Goal: Task Accomplishment & Management: Use online tool/utility

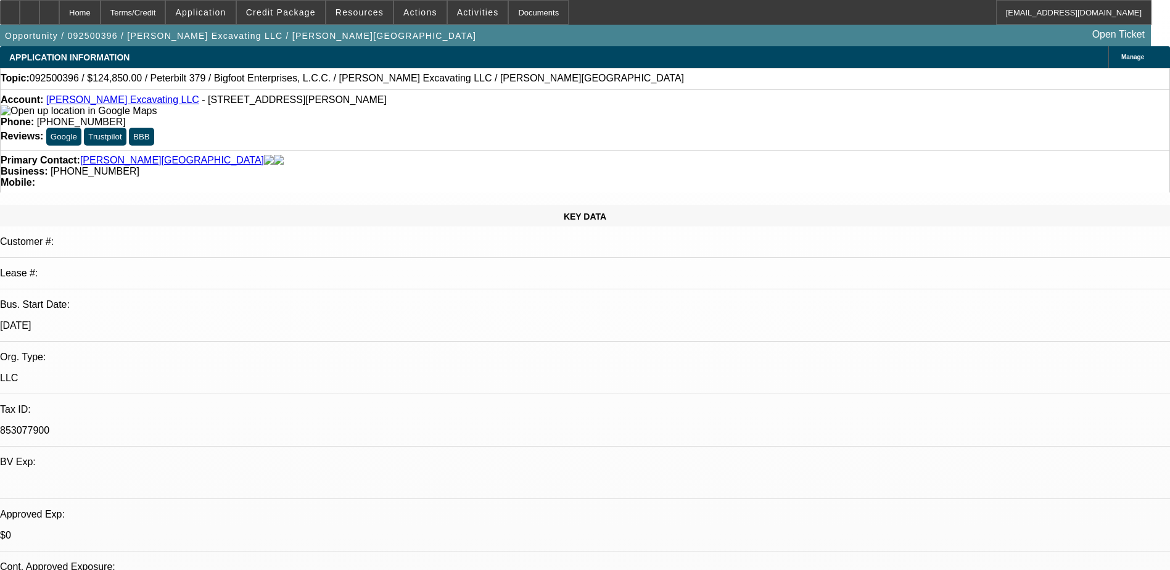
select select "0"
select select "1"
select select "2"
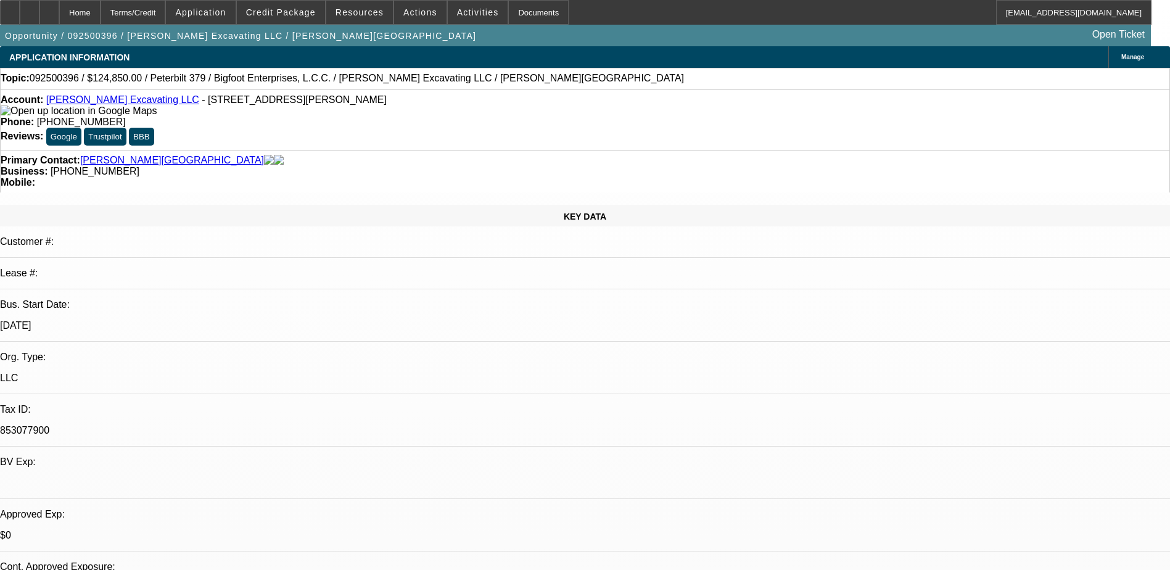
select select "6"
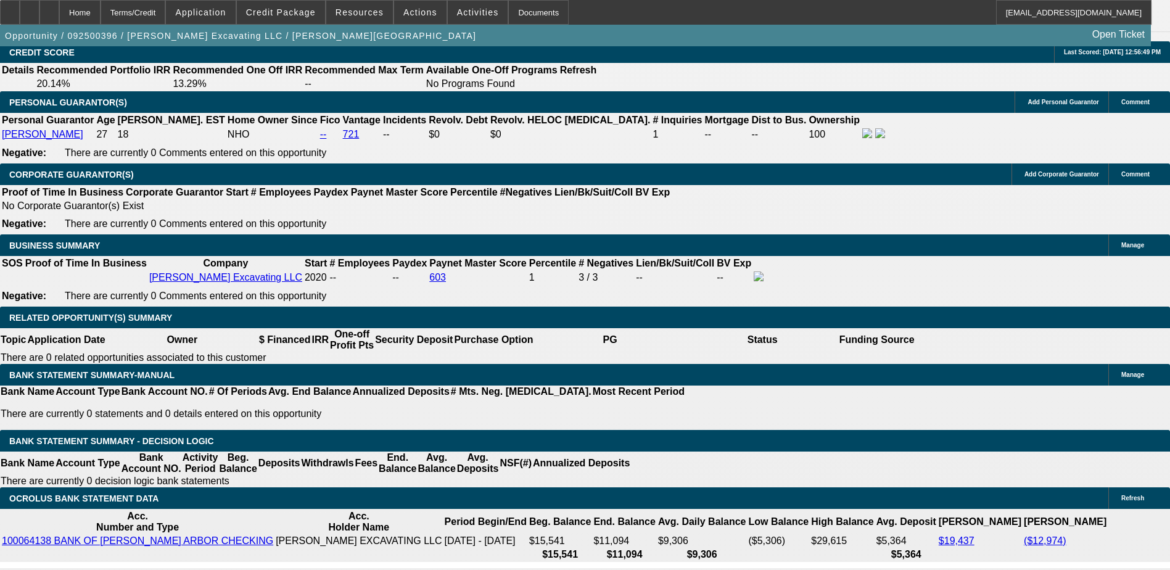
scroll to position [1798, 0]
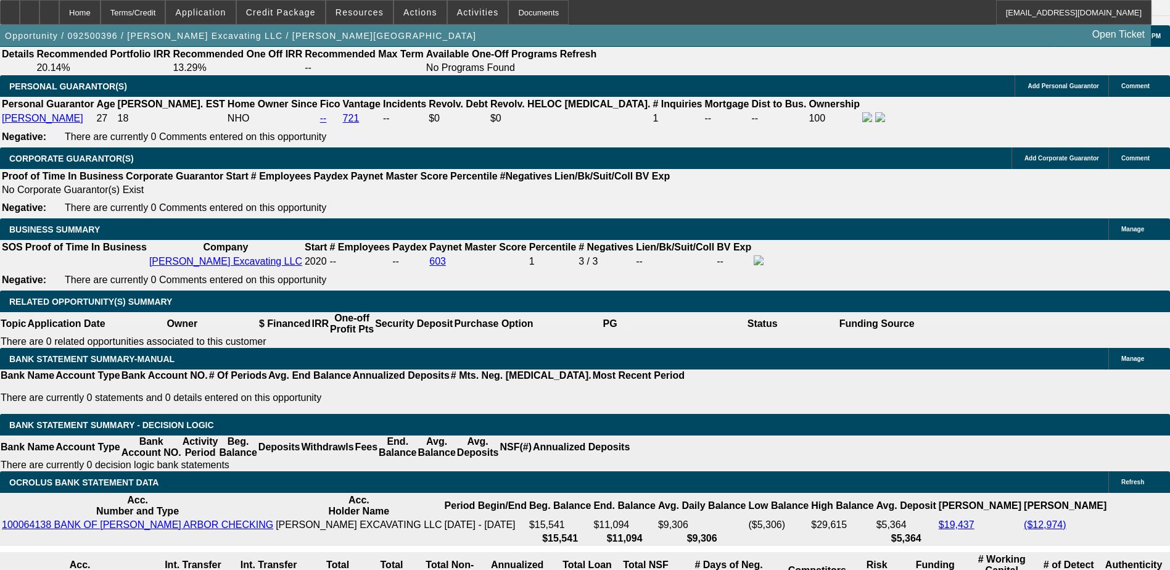
select select "0.2"
type input "$24,970.00"
type input "UNKNOWN"
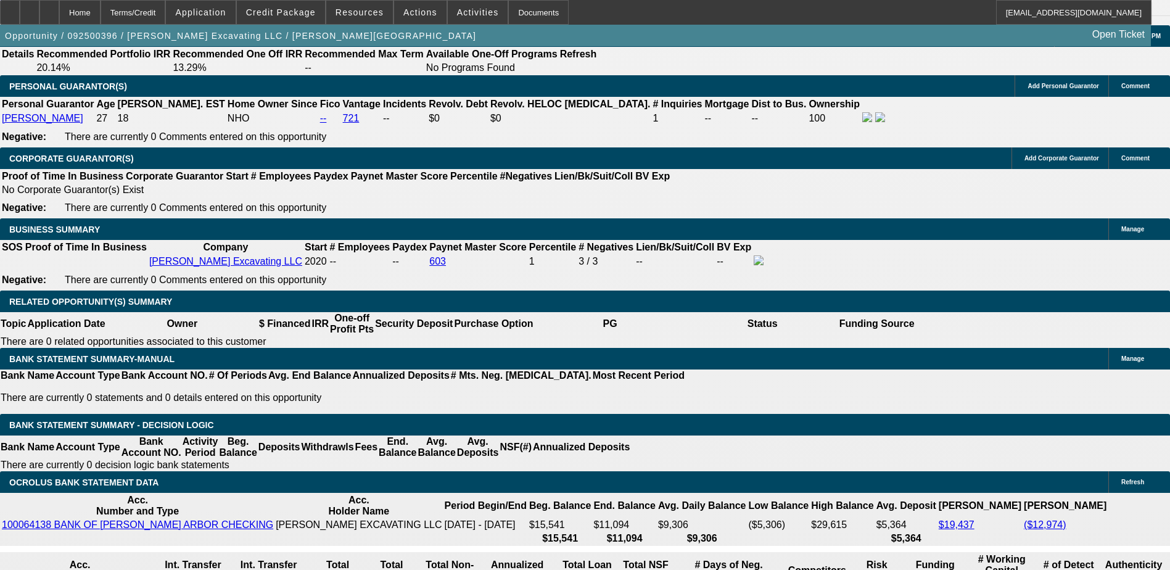
type input "$2,427.99"
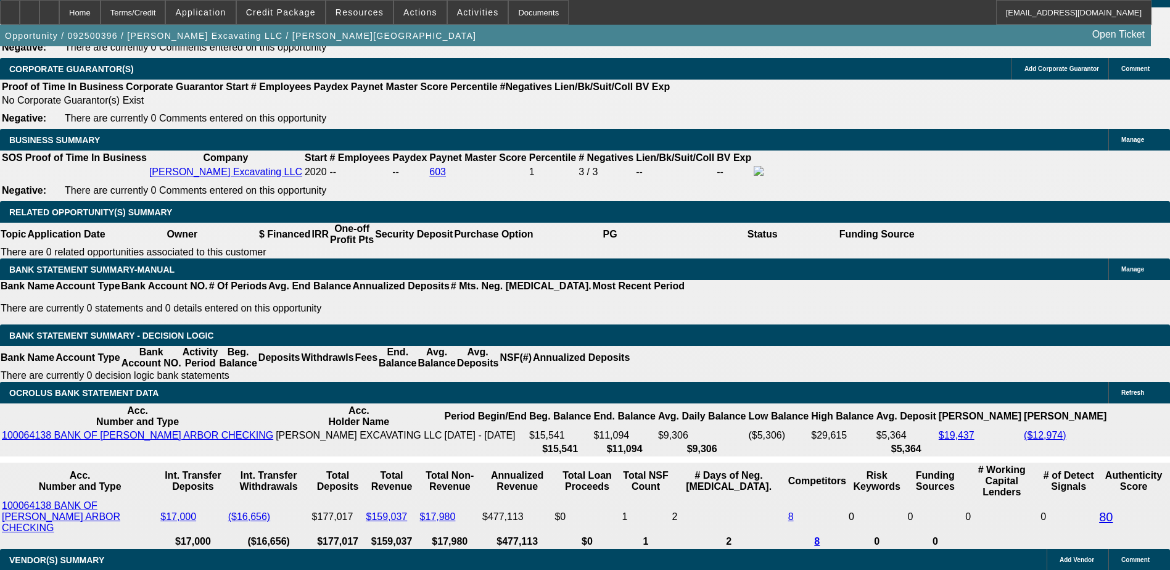
scroll to position [1859, 0]
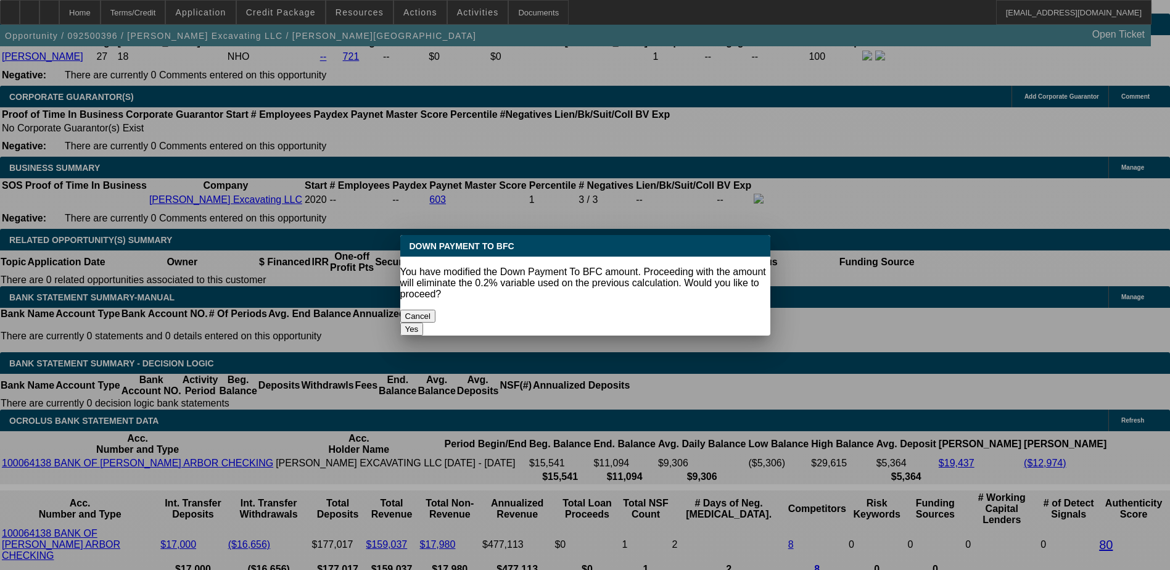
scroll to position [0, 0]
click at [436, 310] on button "Cancel" at bounding box center [418, 316] width 36 height 13
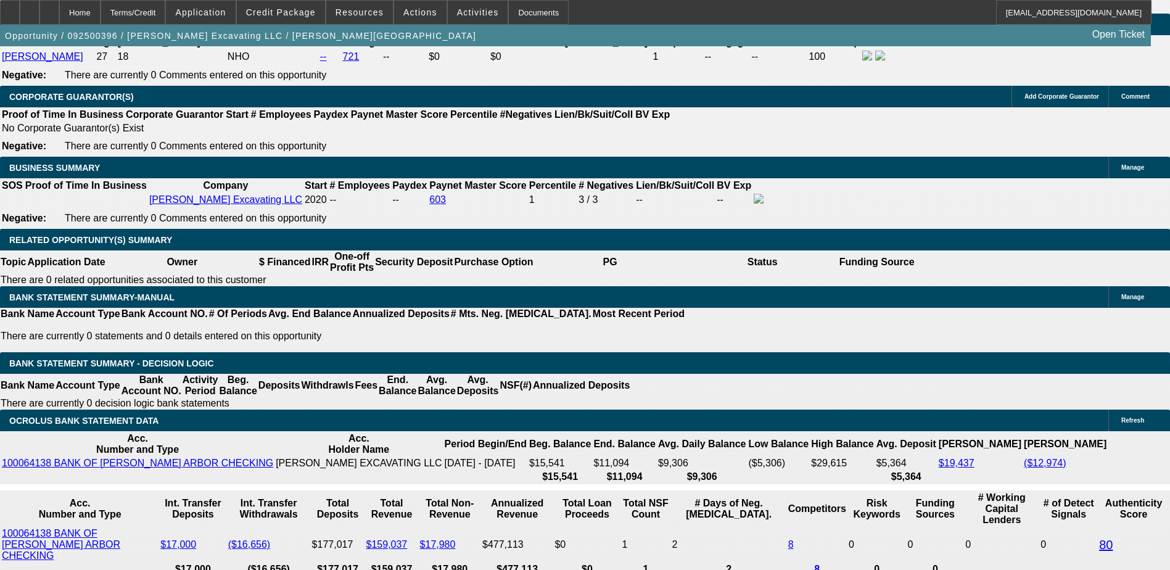
select select "0.2"
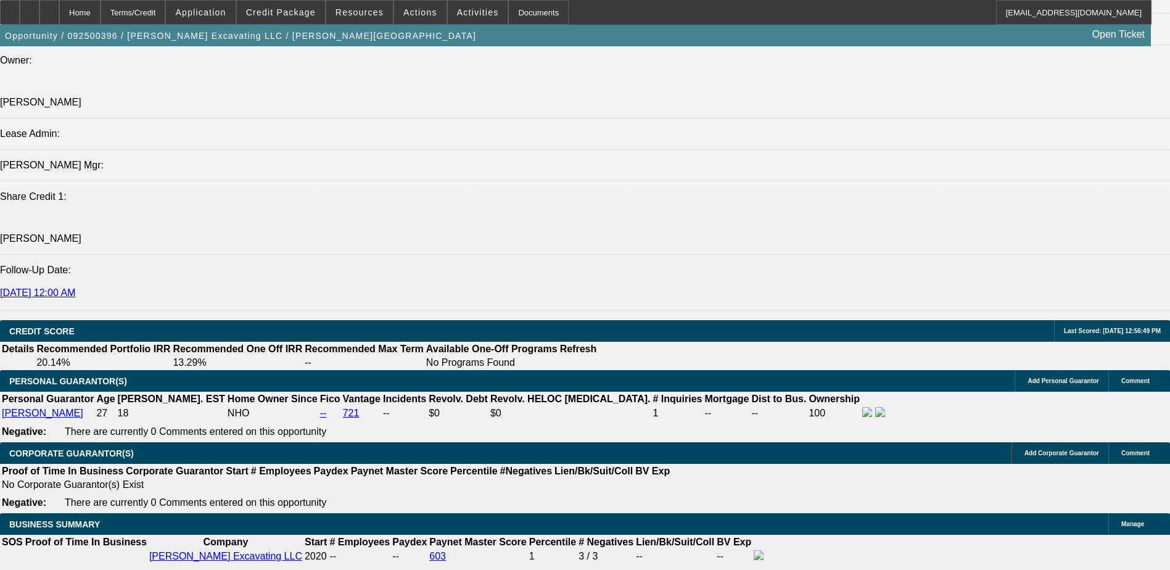
scroll to position [1243, 0]
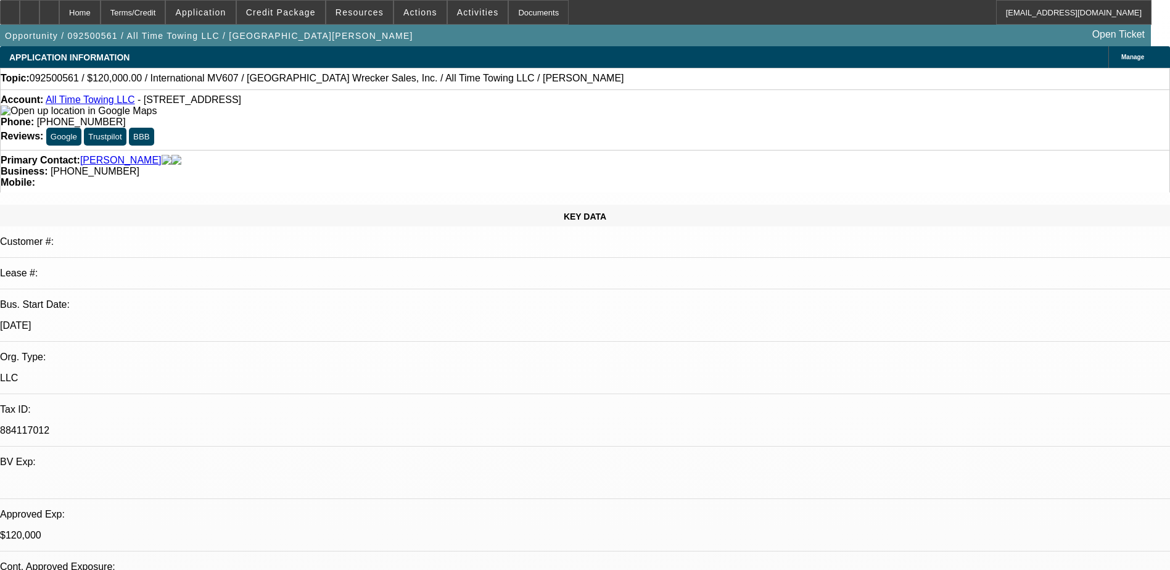
select select "0"
select select "2"
select select "0"
select select "2"
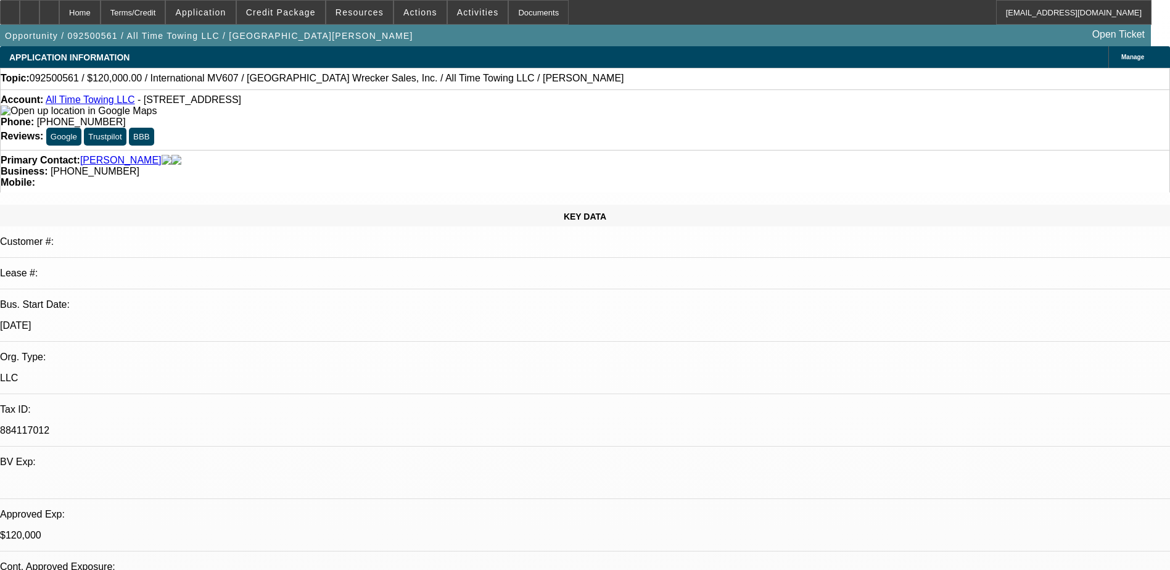
select select "0"
select select "0.1"
select select "2"
select select "0"
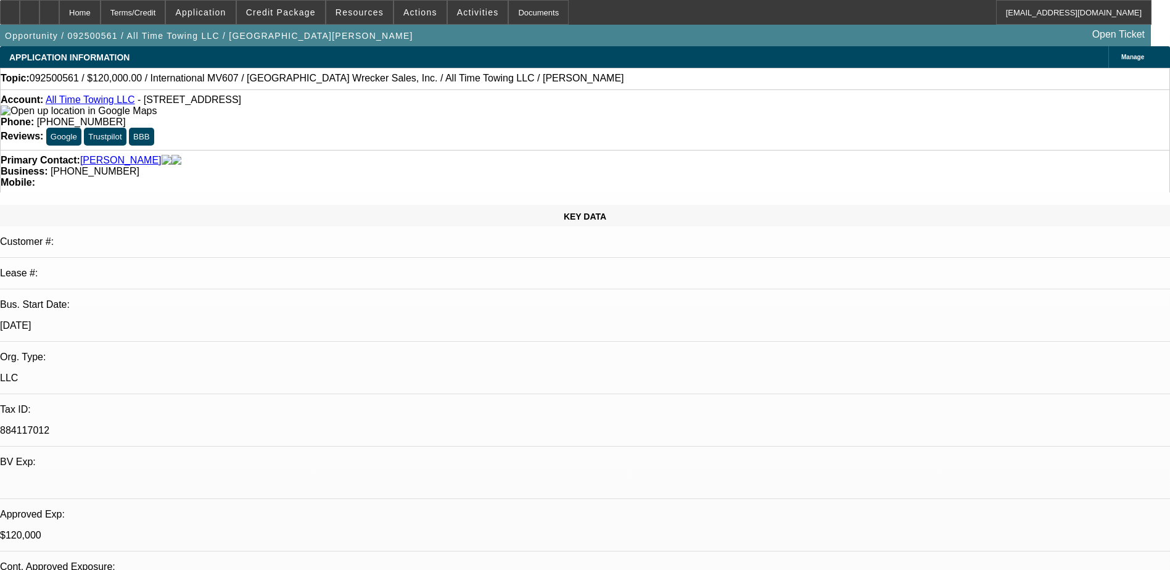
select select "0"
select select "1"
select select "2"
select select "6"
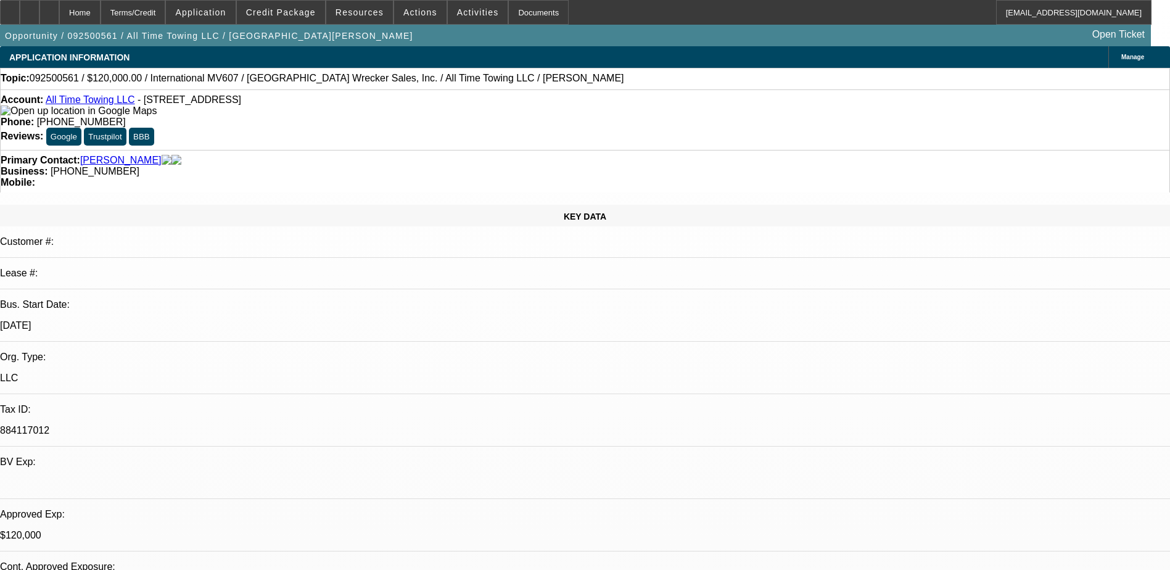
select select "1"
select select "2"
select select "6"
select select "1"
select select "2"
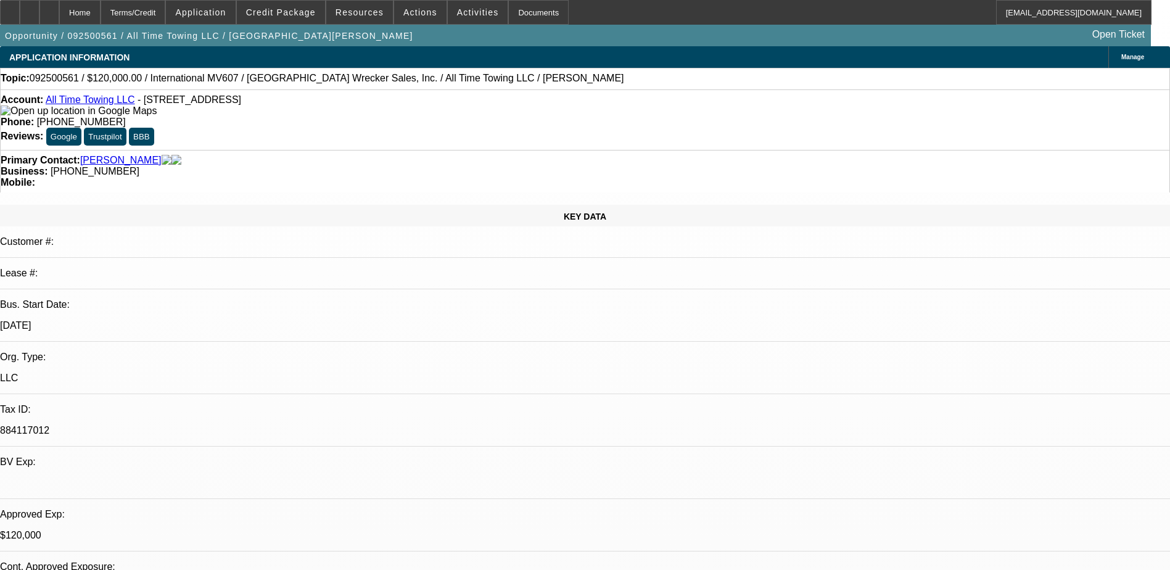
select select "6"
select select "1"
select select "2"
select select "6"
select select "0"
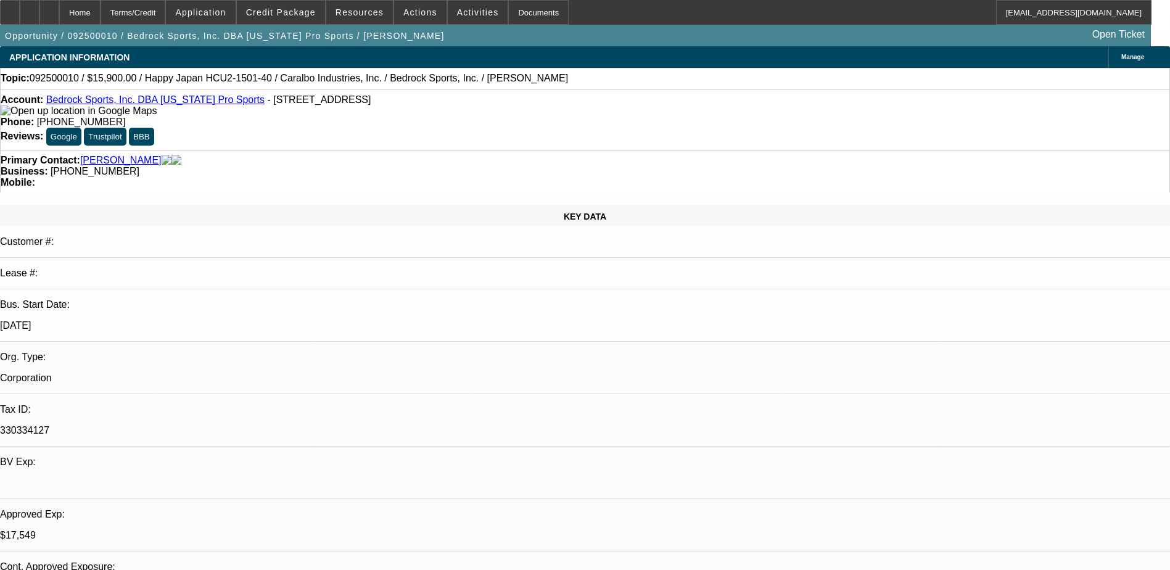
select select "0"
select select "0.1"
select select "0"
select select "0.1"
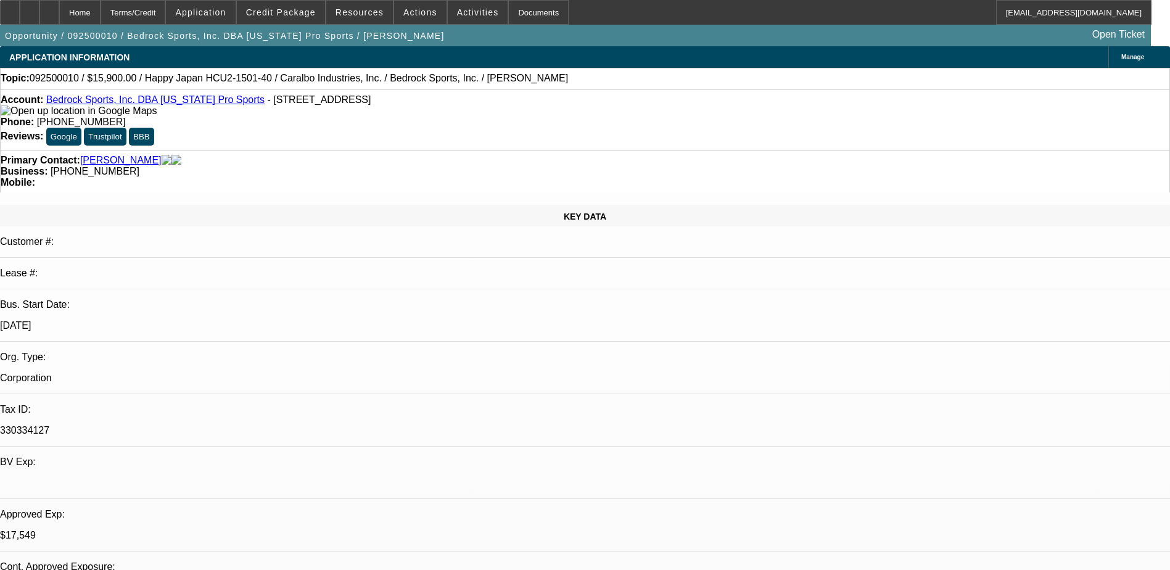
select select "0"
select select "2"
select select "0.1"
select select "0"
select select "2"
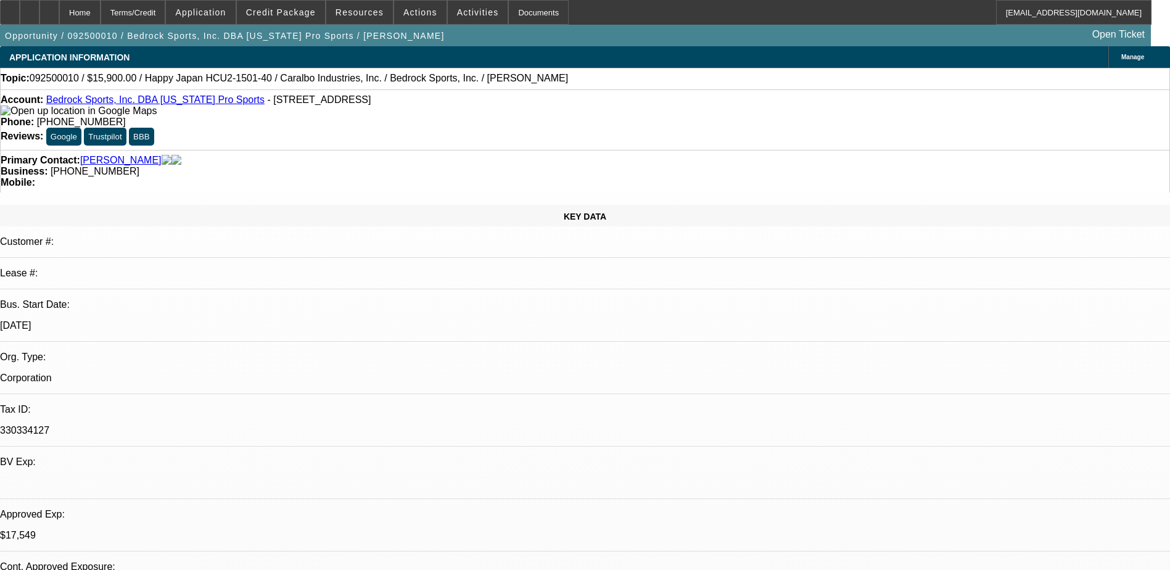
select select "0.1"
select select "1"
select select "4"
select select "1"
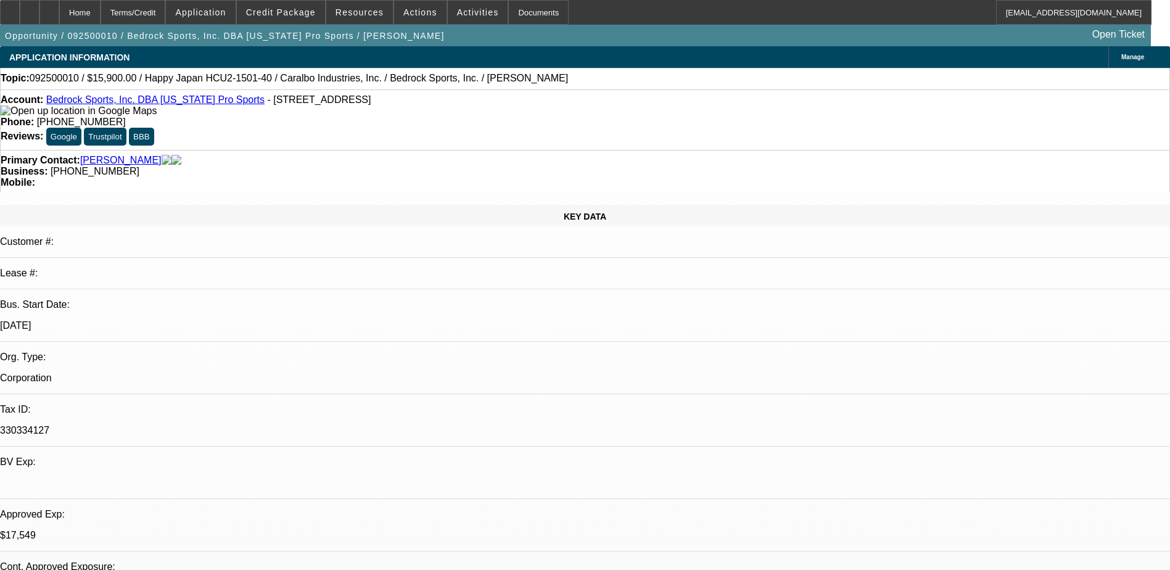
select select "1"
select select "4"
select select "1"
select select "2"
select select "4"
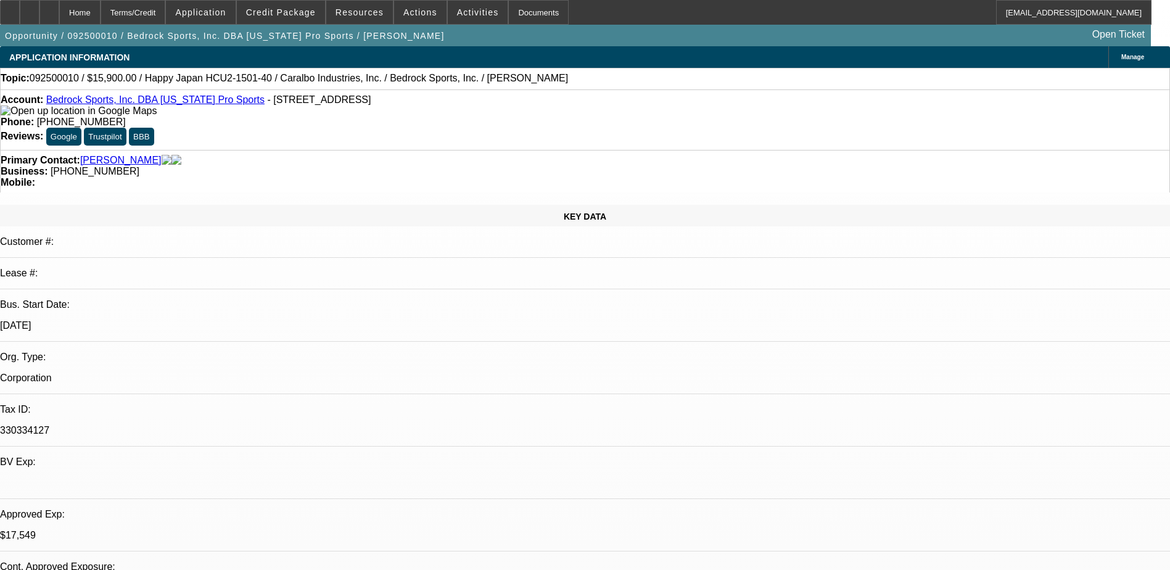
select select "1"
select select "2"
select select "4"
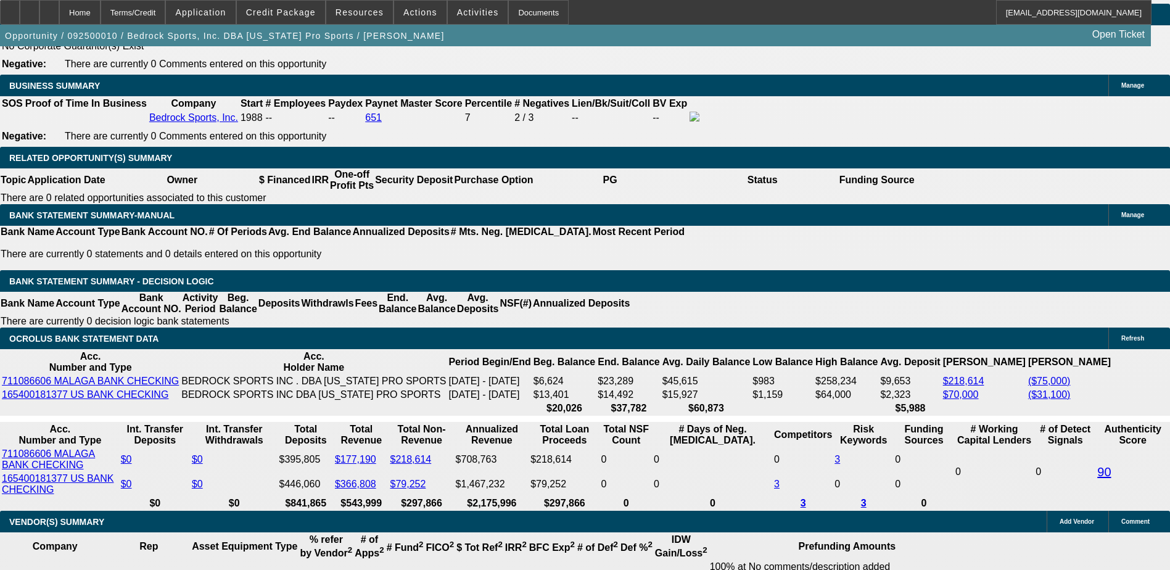
scroll to position [1974, 0]
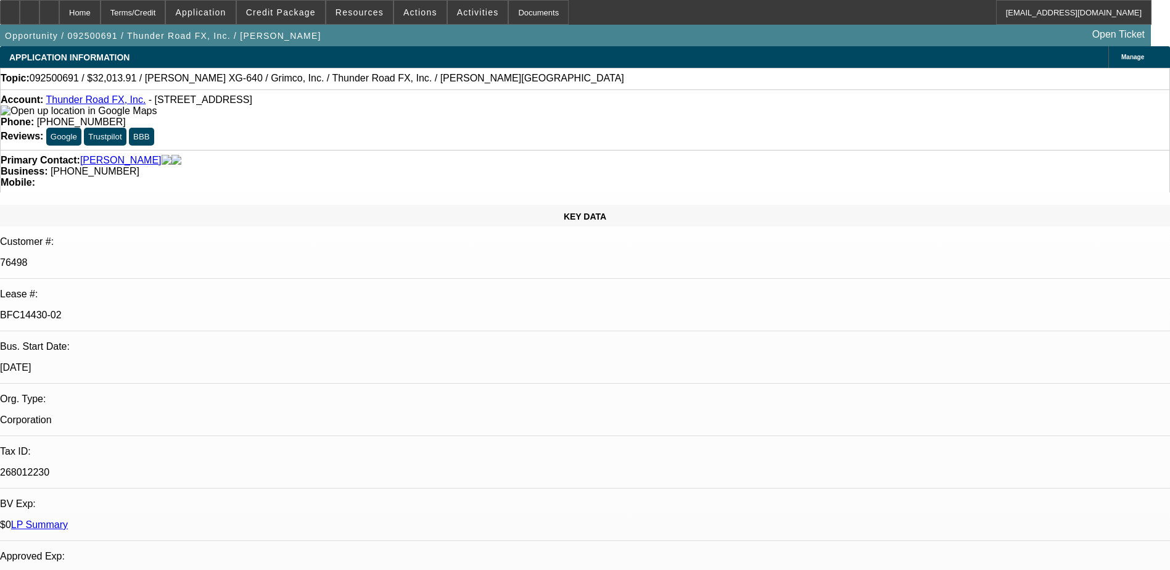
select select "0"
select select "3"
select select "0"
select select "2"
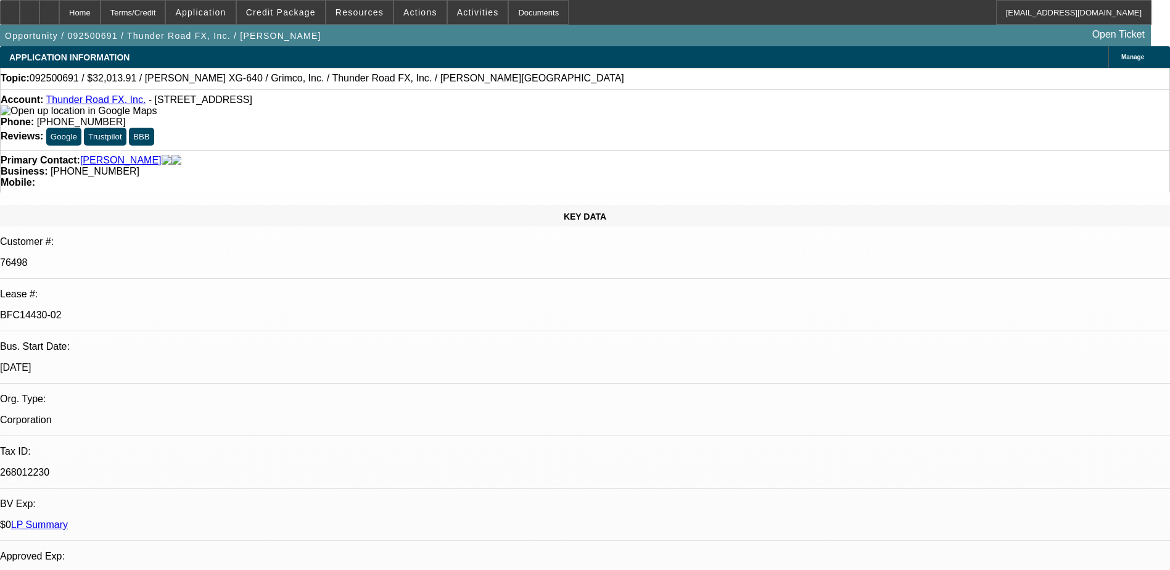
select select "0"
select select "3"
select select "0"
select select "2"
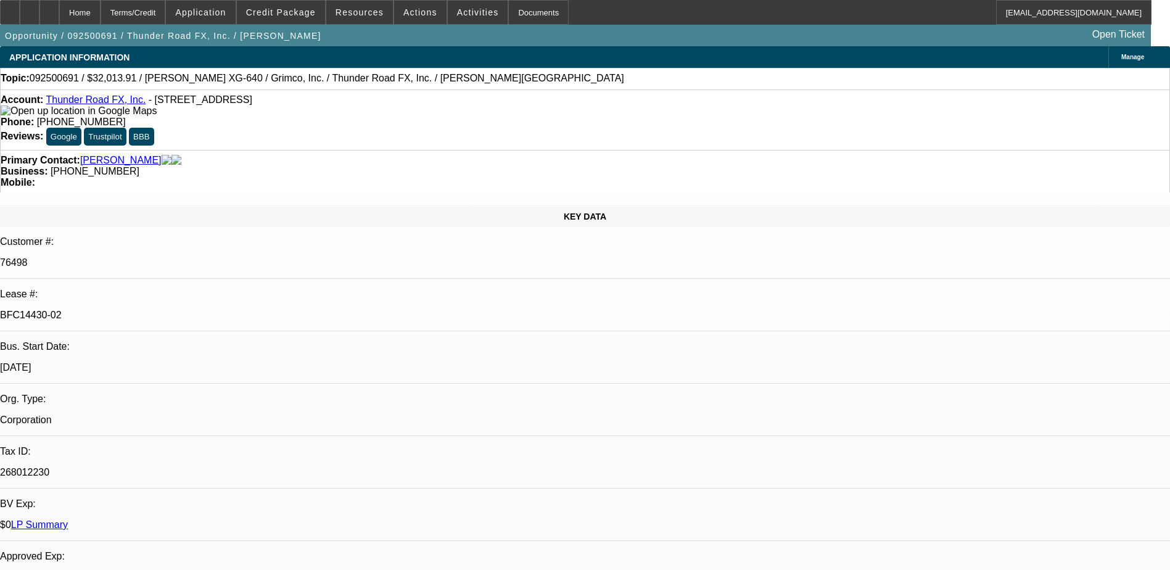
select select "0"
select select "2"
select select "0"
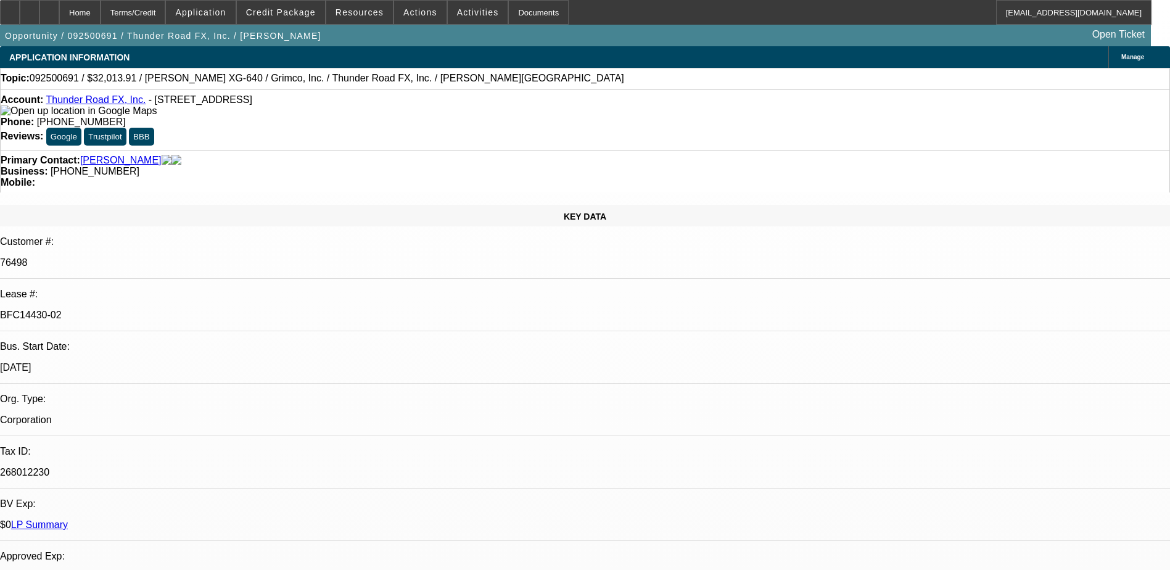
select select "0"
select select "2"
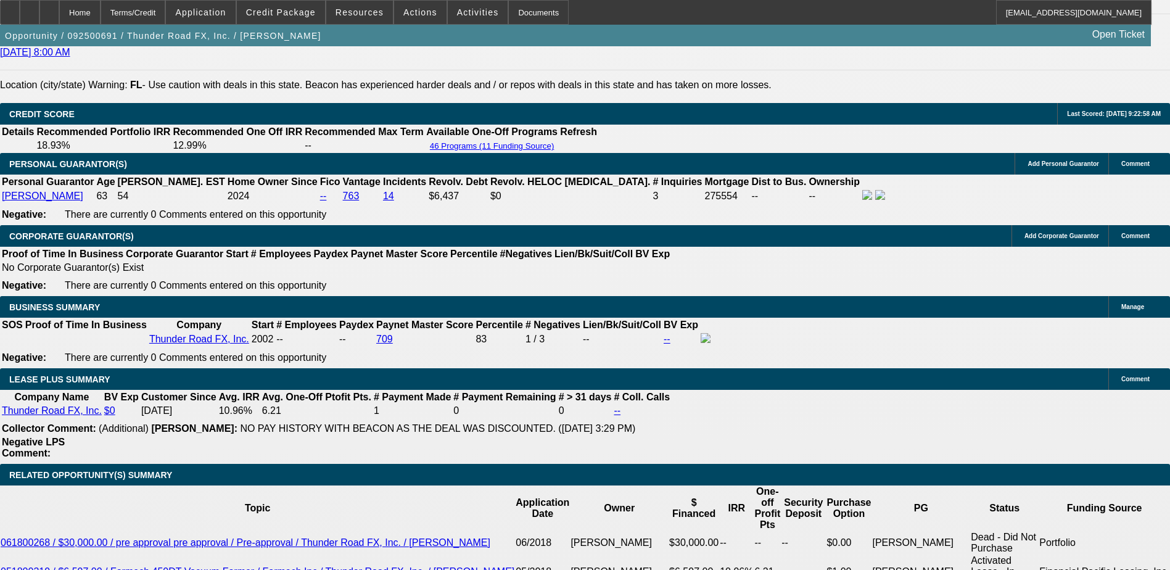
scroll to position [1850, 0]
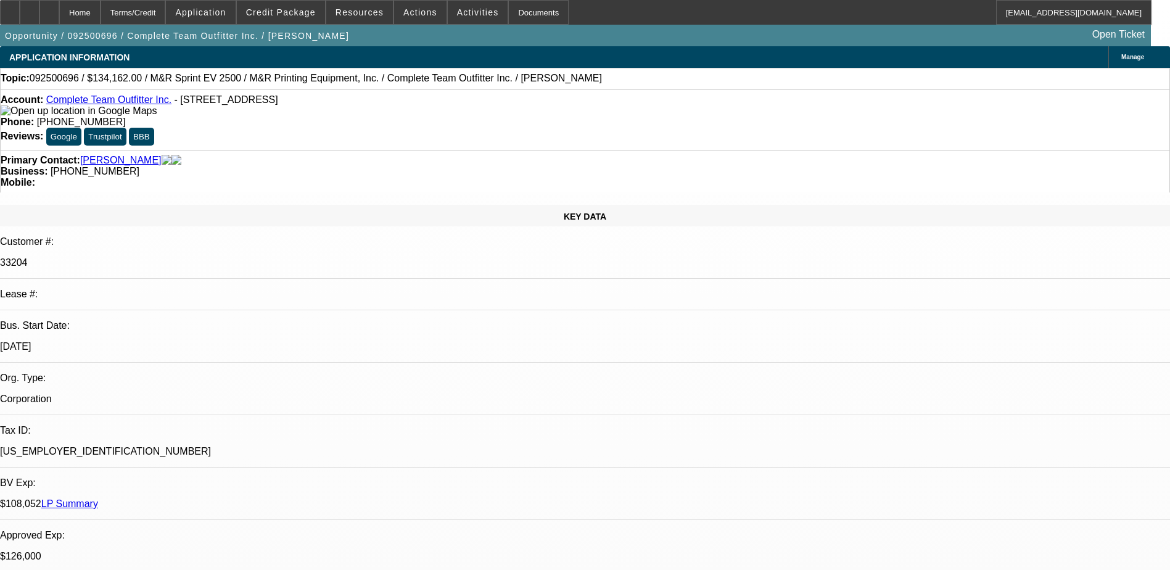
select select "0"
select select "2"
select select "0"
select select "6"
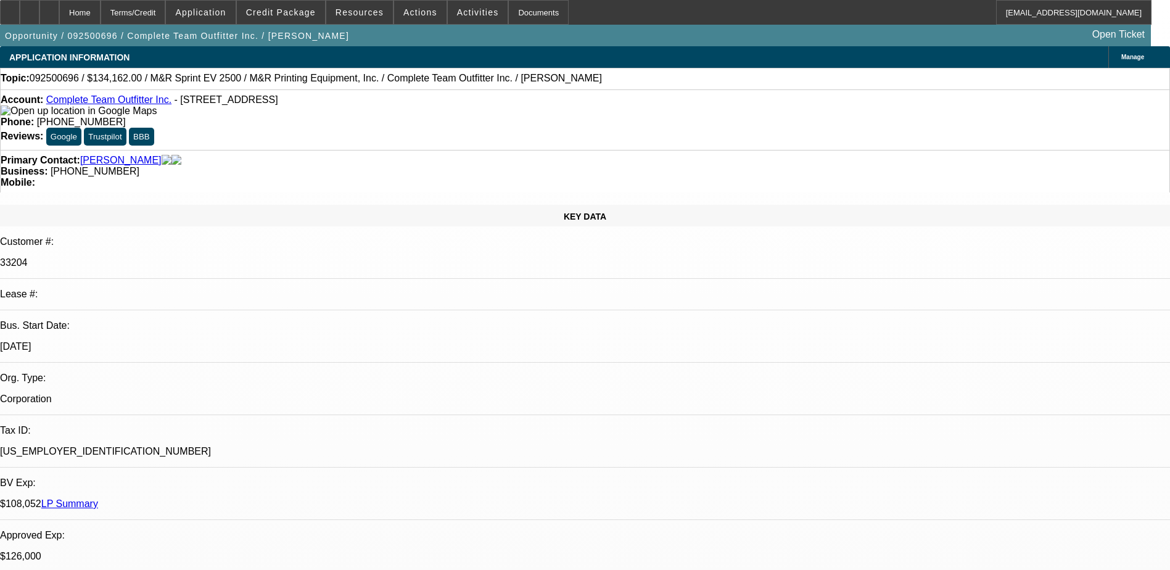
select select "0"
select select "2"
select select "0"
select select "6"
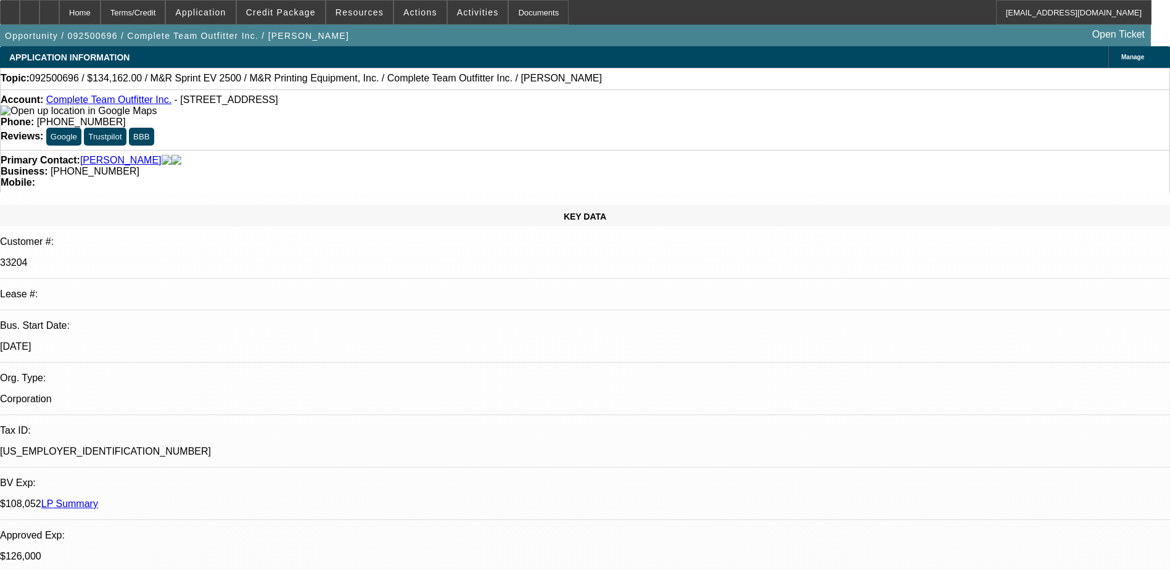
select select "0"
select select "2"
select select "0"
select select "6"
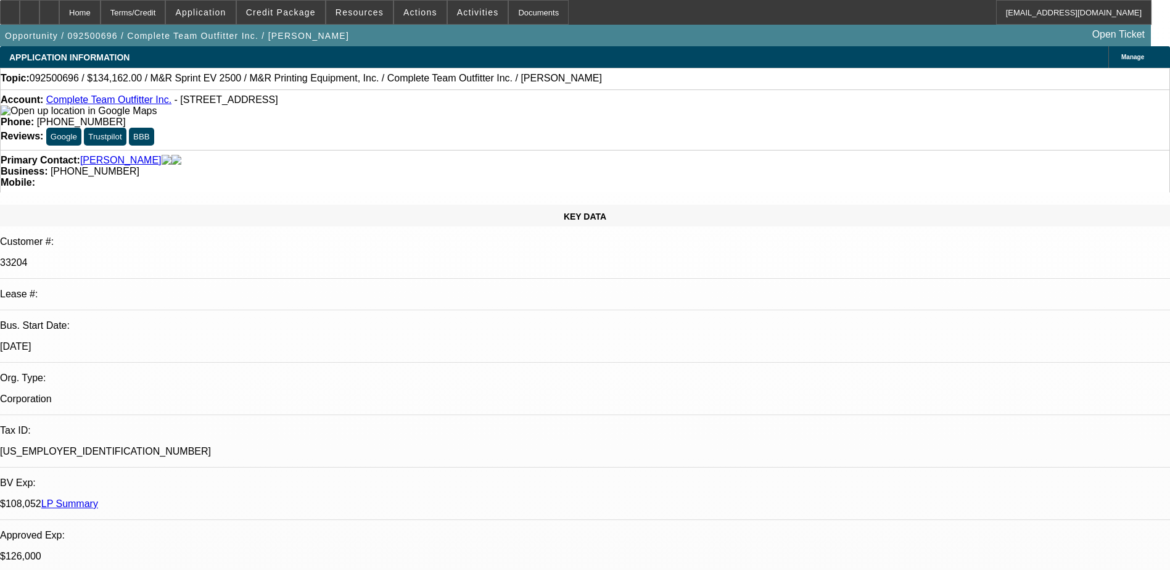
select select "0"
select select "2"
select select "0"
select select "6"
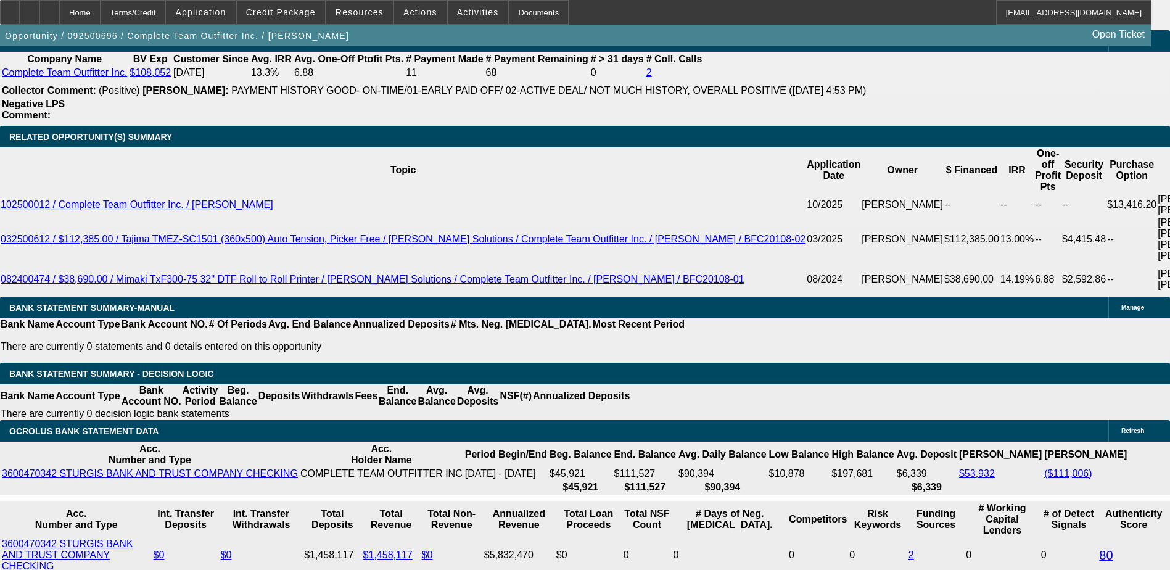
scroll to position [2344, 0]
